Goal: Task Accomplishment & Management: Manage account settings

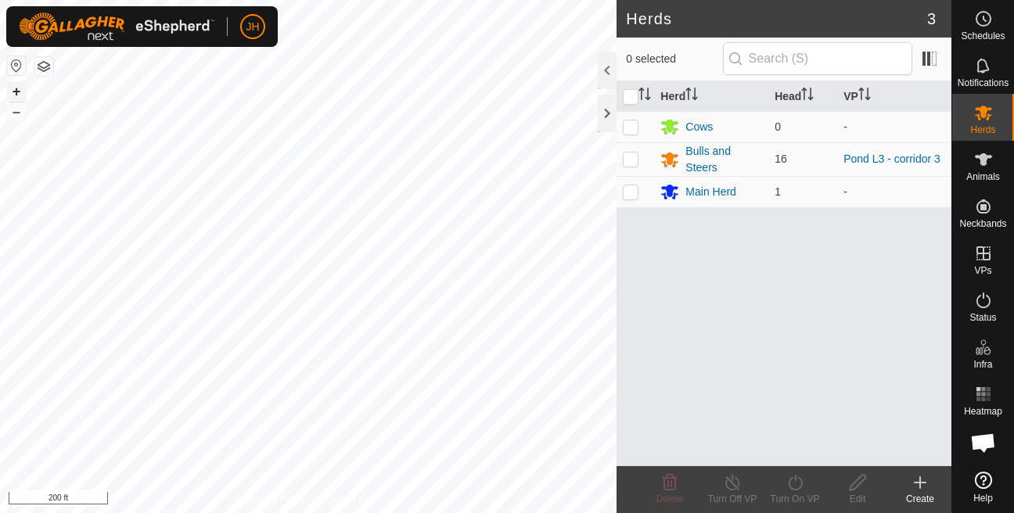
click at [10, 88] on button "+" at bounding box center [16, 91] width 19 height 19
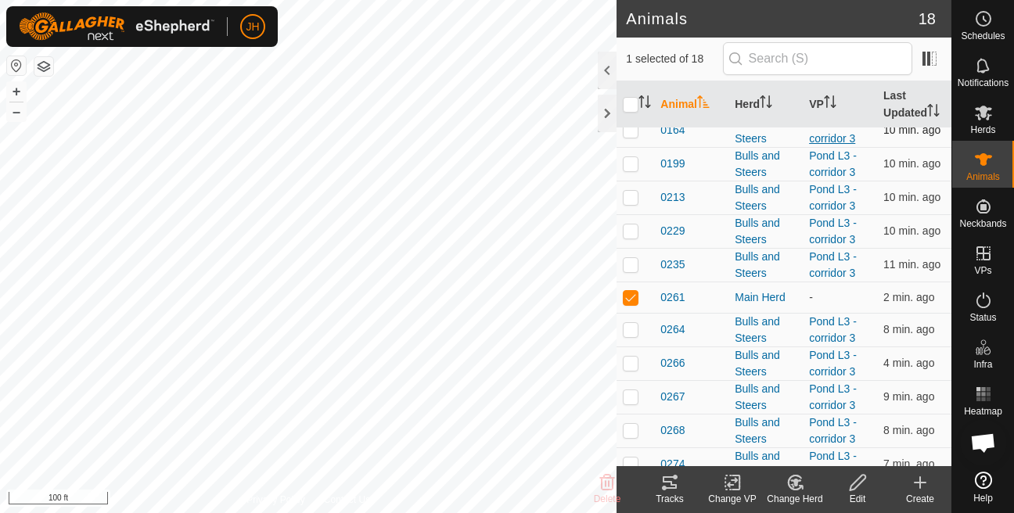
scroll to position [187, 0]
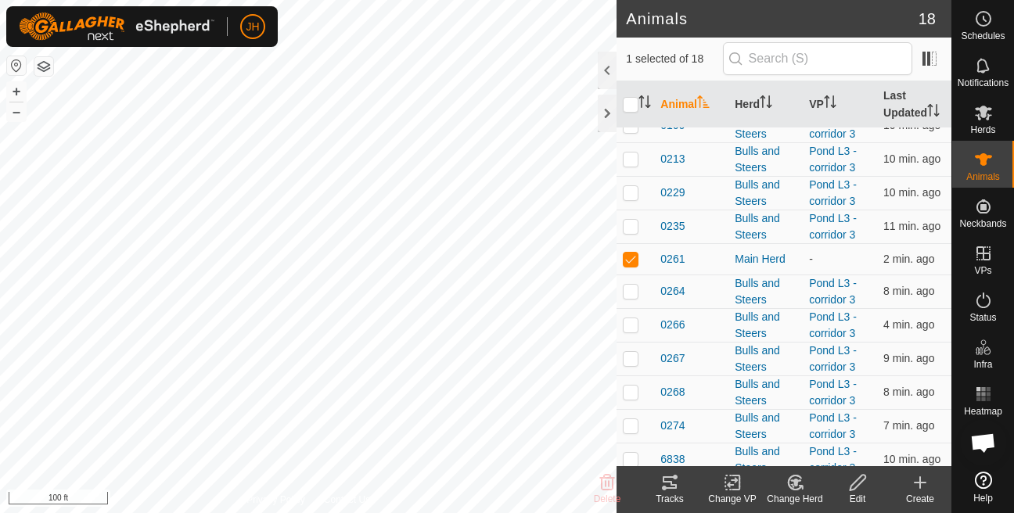
click at [789, 491] on icon at bounding box center [795, 482] width 20 height 19
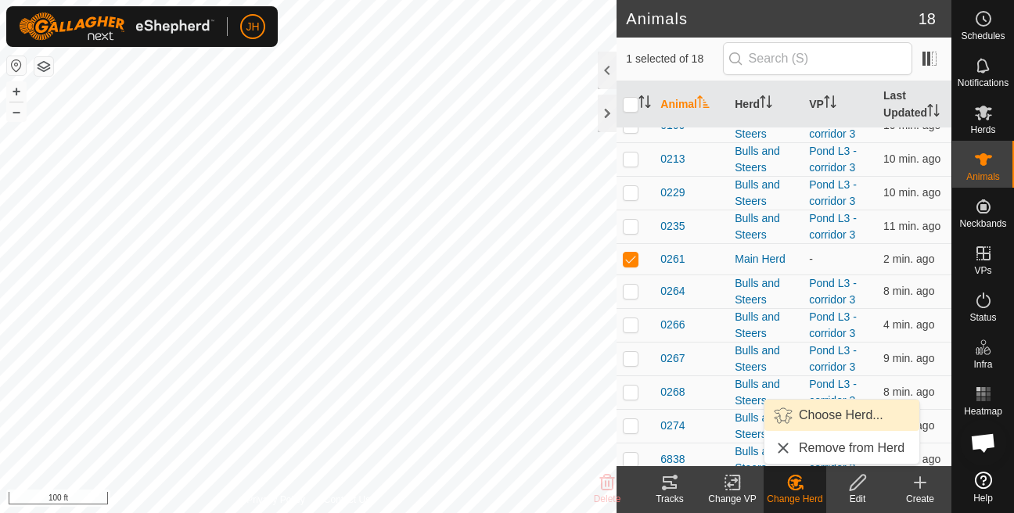
click at [844, 420] on link "Choose Herd..." at bounding box center [841, 415] width 155 height 31
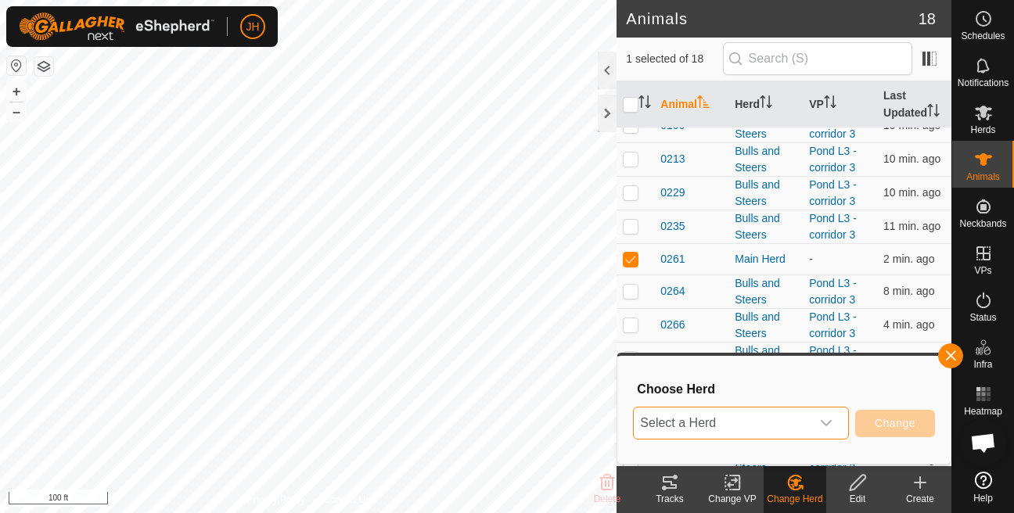
click at [748, 430] on span "Select a Herd" at bounding box center [722, 423] width 177 height 31
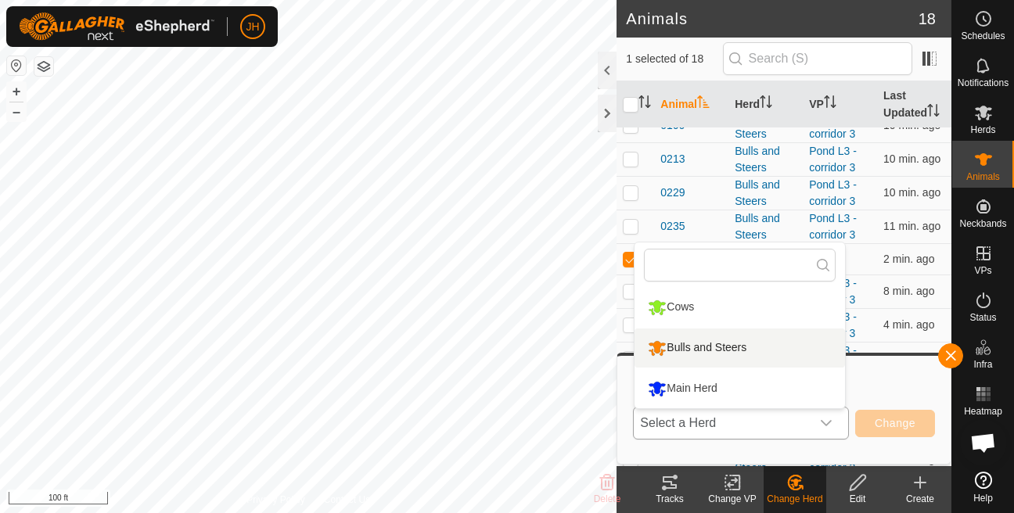
click at [725, 354] on li "Bulls and Steers" at bounding box center [739, 348] width 210 height 39
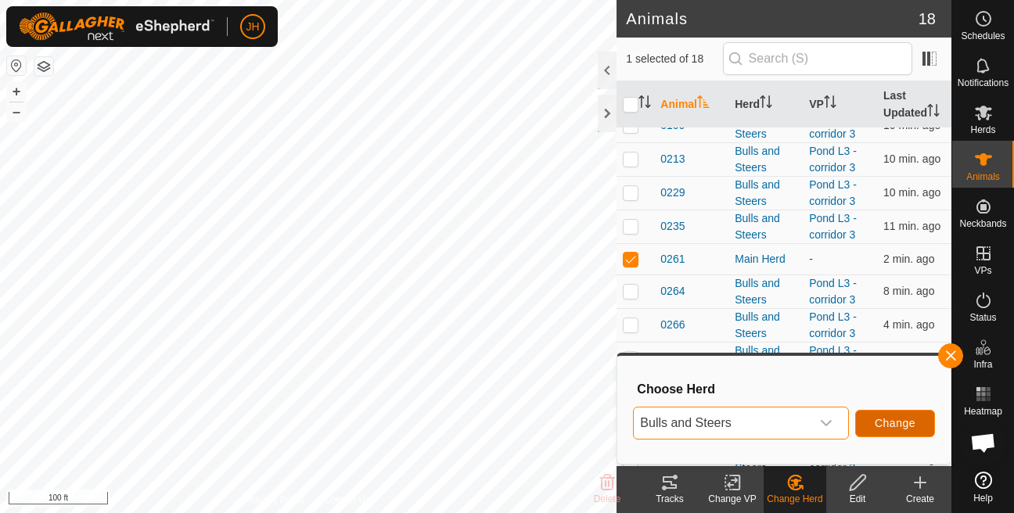
click at [881, 427] on span "Change" at bounding box center [895, 423] width 41 height 13
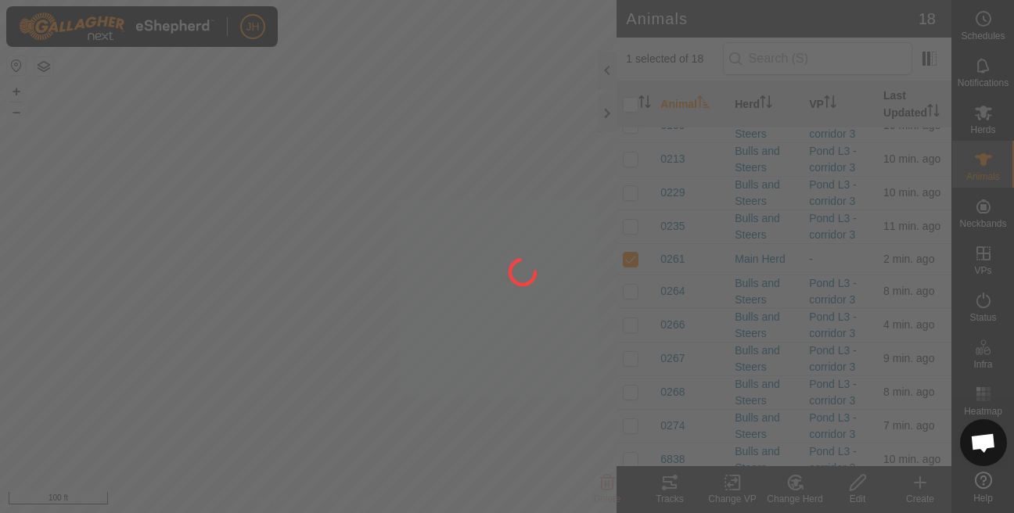
checkbox input "false"
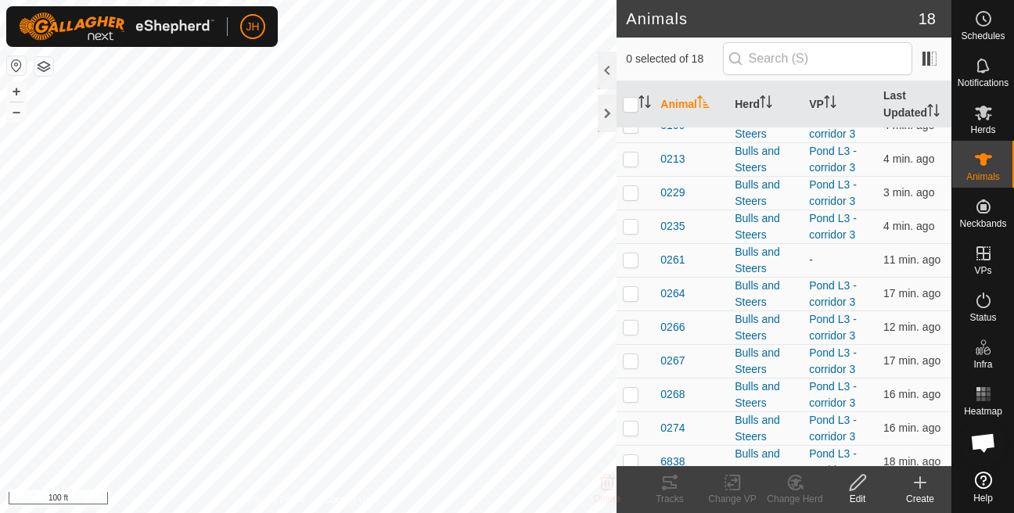
click at [987, 27] on icon at bounding box center [983, 18] width 19 height 19
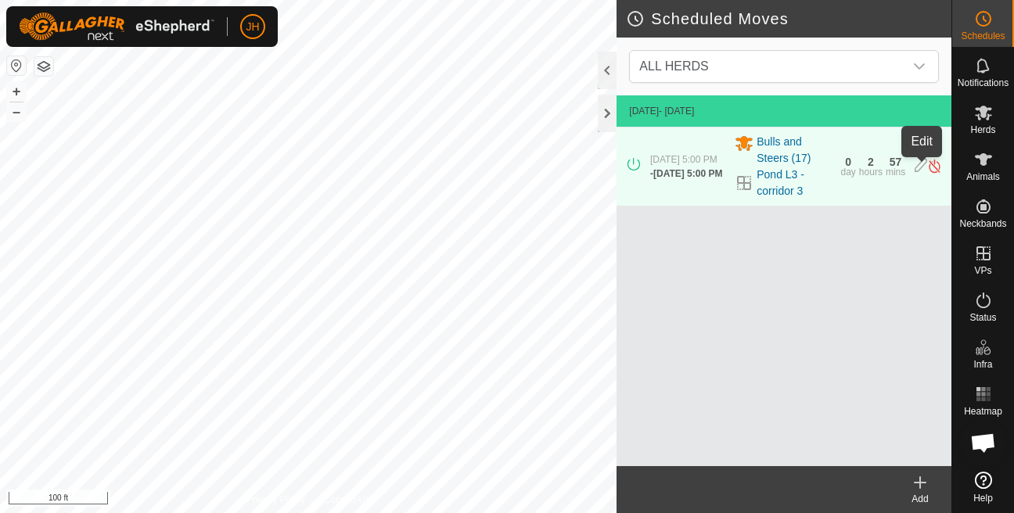
click at [919, 168] on icon at bounding box center [921, 166] width 13 height 16
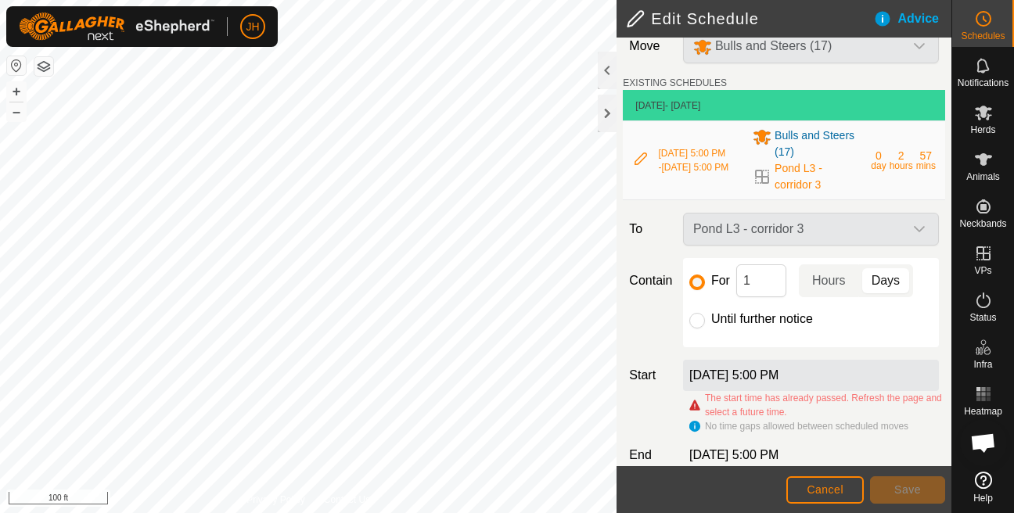
scroll to position [45, 0]
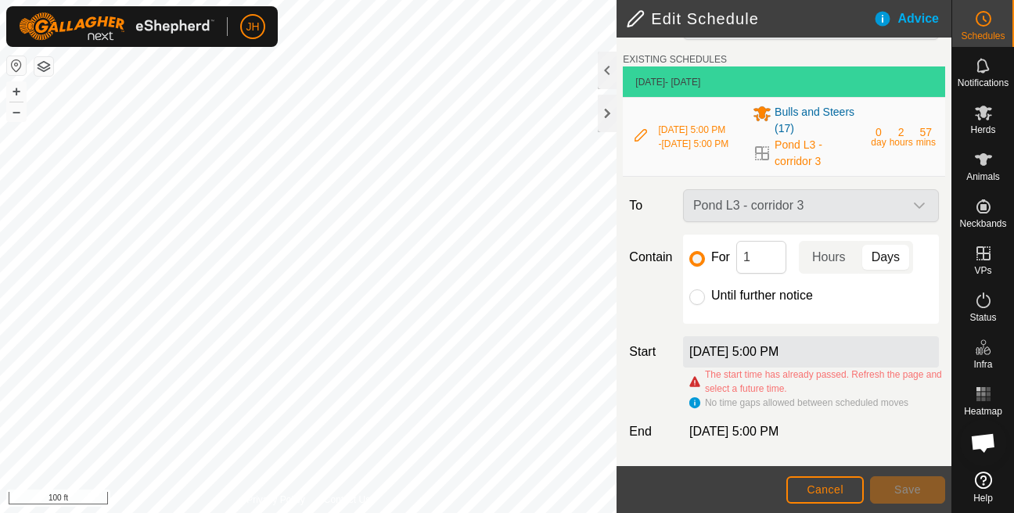
click at [762, 350] on label "[DATE] 5:00 PM" at bounding box center [733, 351] width 89 height 13
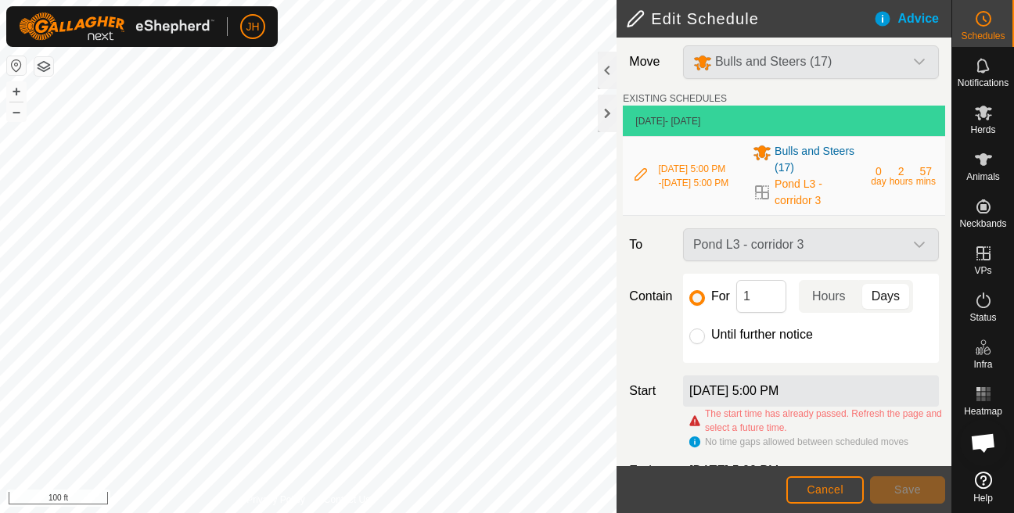
scroll to position [35, 0]
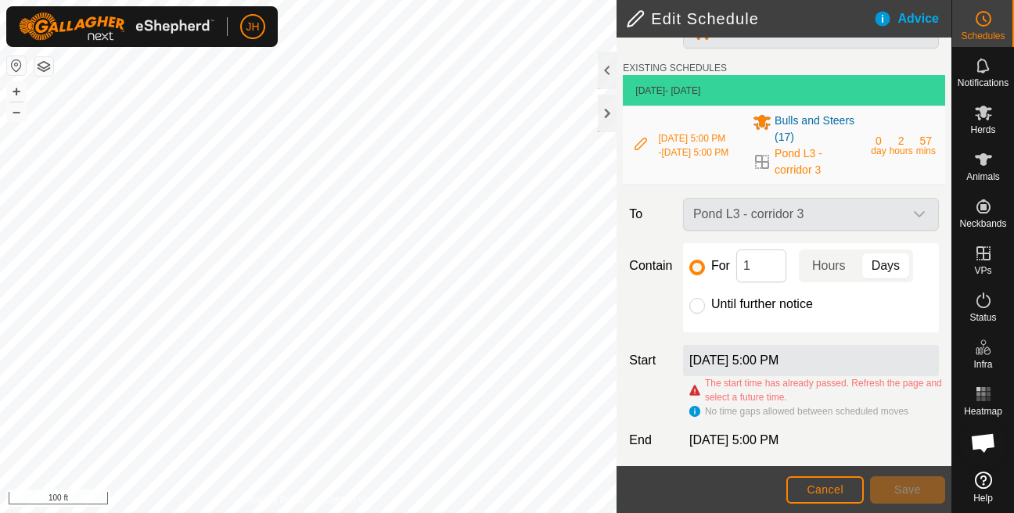
click at [763, 364] on label "[DATE] 5:00 PM" at bounding box center [733, 360] width 89 height 13
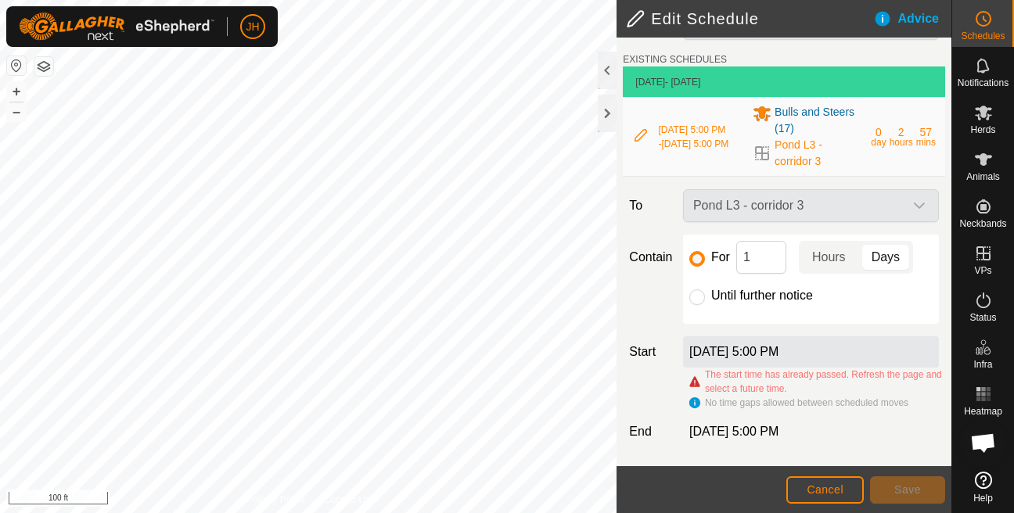
scroll to position [0, 0]
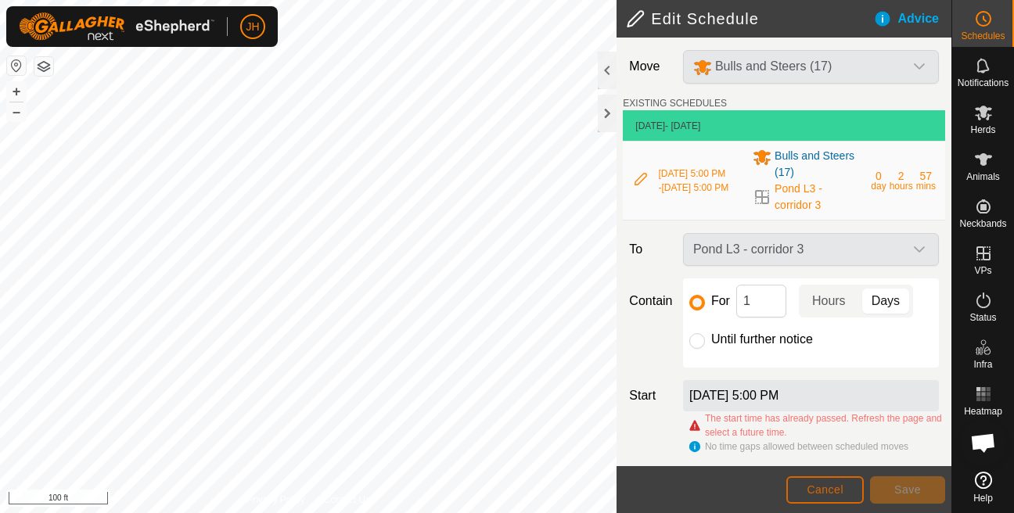
click at [819, 488] on span "Cancel" at bounding box center [825, 489] width 37 height 13
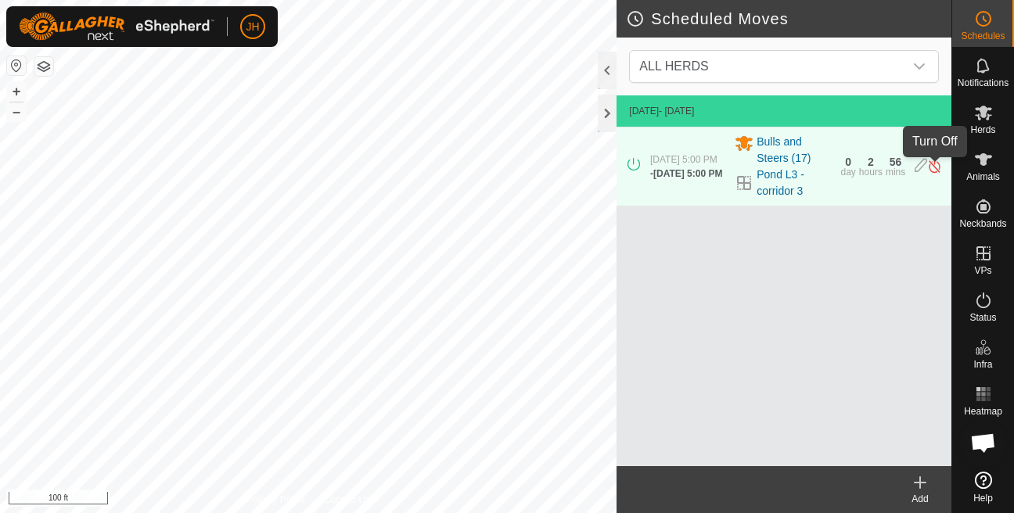
click at [936, 174] on img at bounding box center [934, 166] width 15 height 16
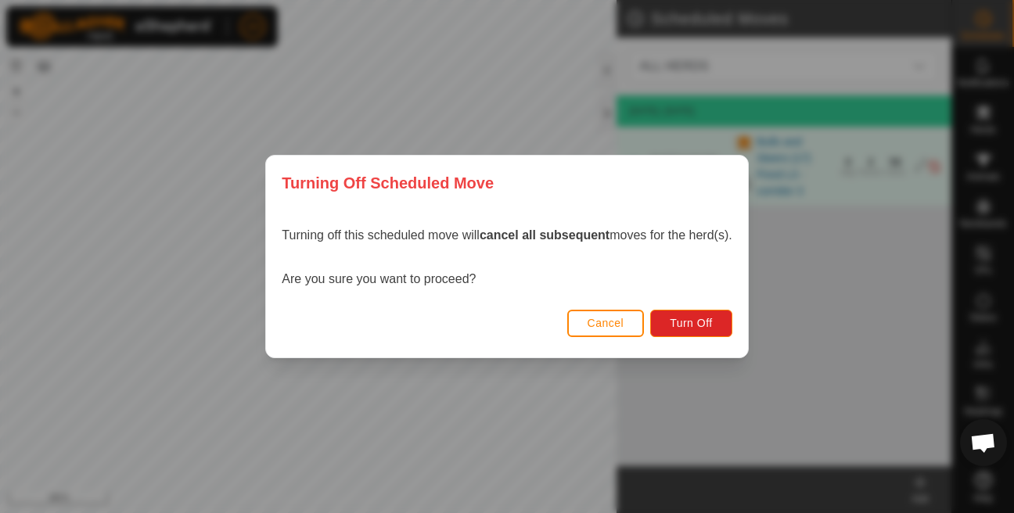
click at [624, 325] on span "Cancel" at bounding box center [606, 323] width 37 height 13
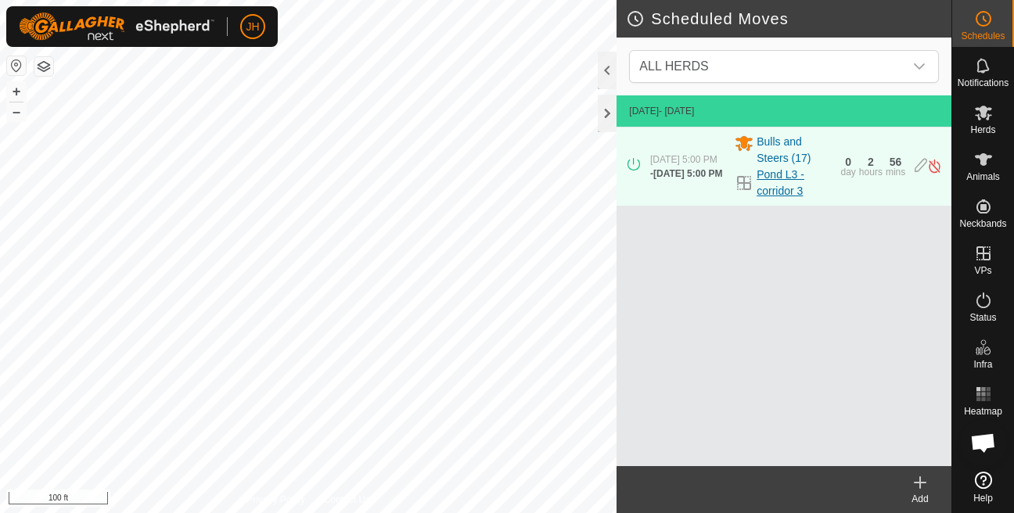
click at [763, 178] on link "Pond L3 - corridor 3" at bounding box center [794, 183] width 74 height 33
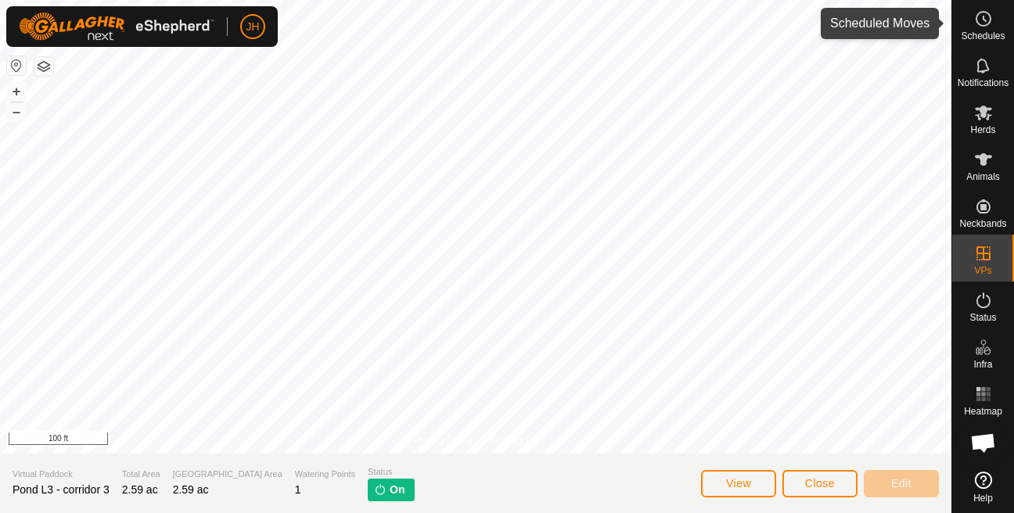
click at [970, 40] on span "Schedules" at bounding box center [983, 35] width 44 height 9
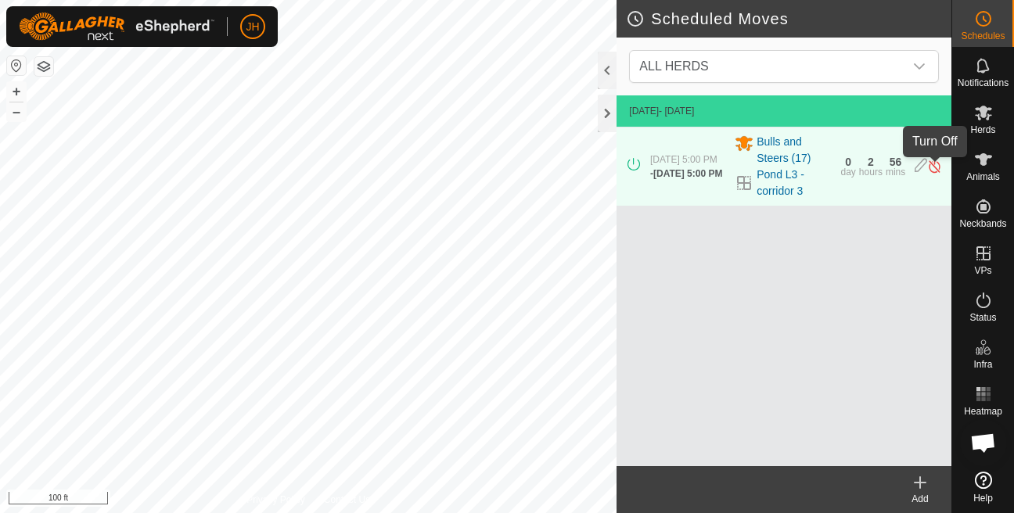
click at [931, 166] on img at bounding box center [934, 166] width 15 height 16
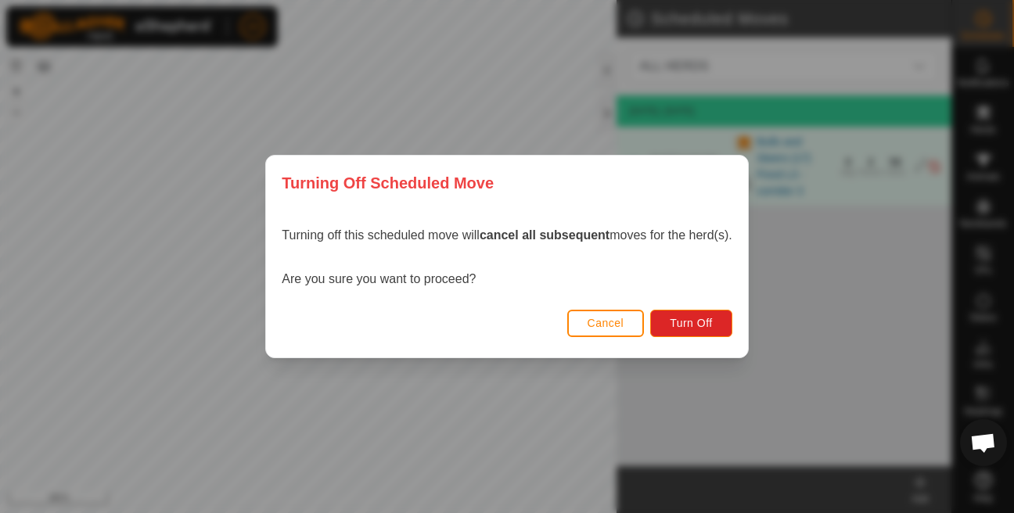
click at [624, 321] on span "Cancel" at bounding box center [606, 323] width 37 height 13
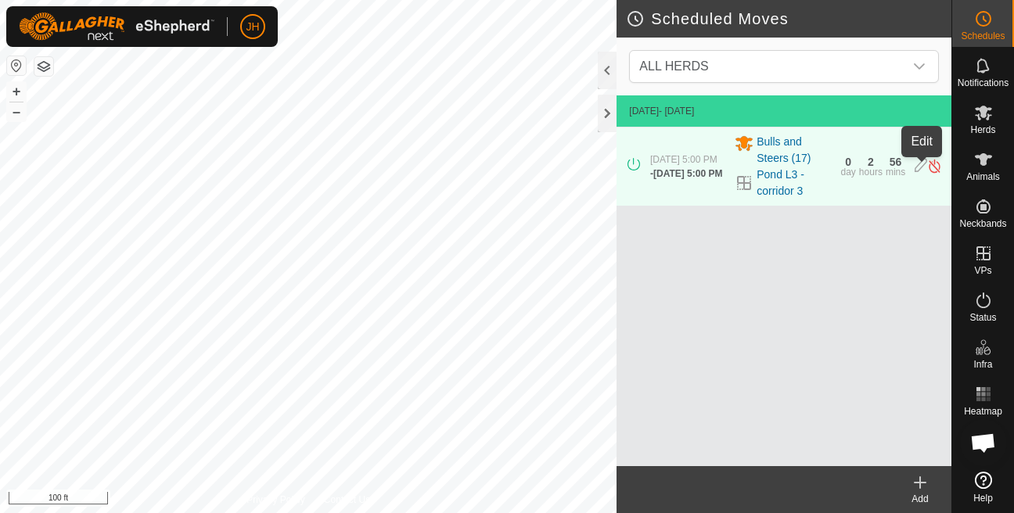
click at [923, 172] on icon at bounding box center [921, 166] width 13 height 16
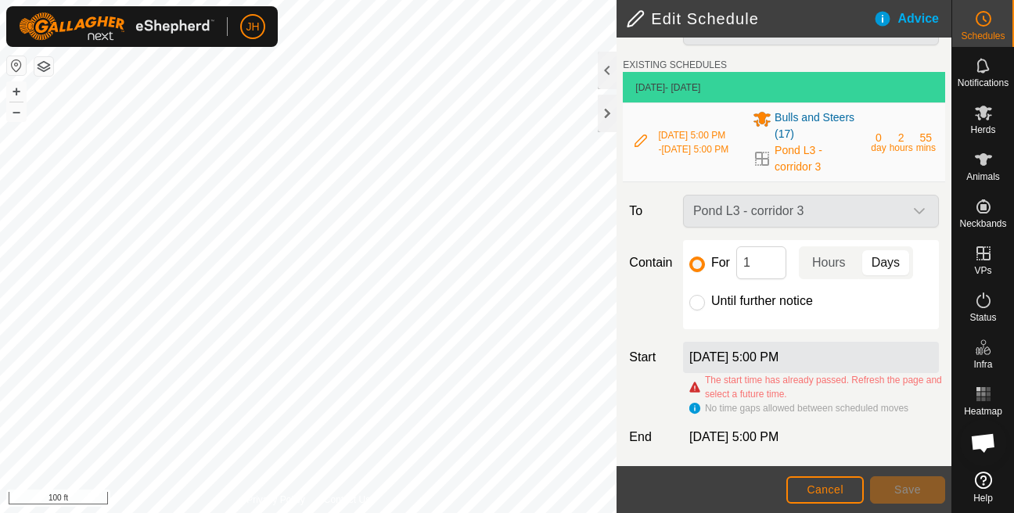
scroll to position [45, 0]
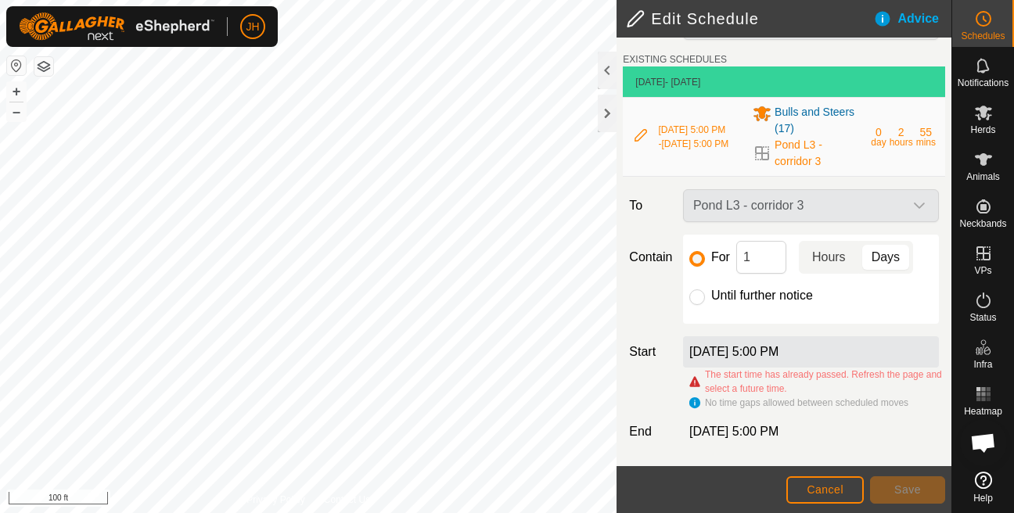
click at [818, 257] on p-togglebutton "Hours" at bounding box center [829, 257] width 60 height 33
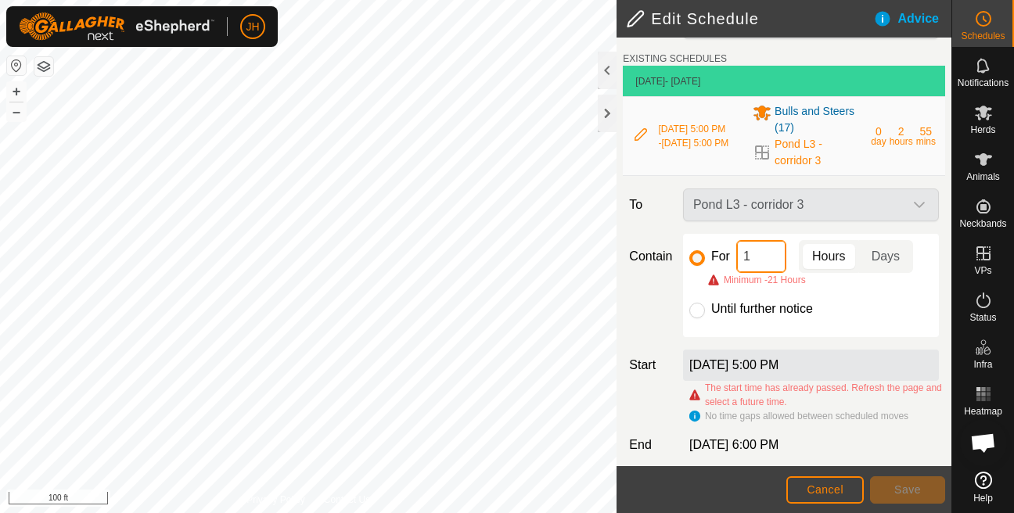
click at [759, 265] on input "1" at bounding box center [761, 256] width 50 height 33
type input "21"
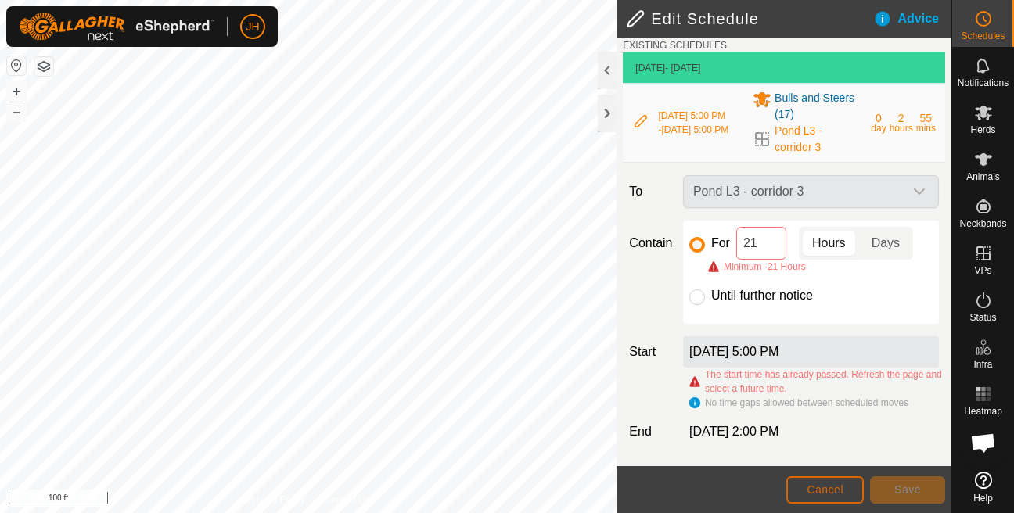
click at [819, 489] on span "Cancel" at bounding box center [825, 489] width 37 height 13
